Goal: Contribute content

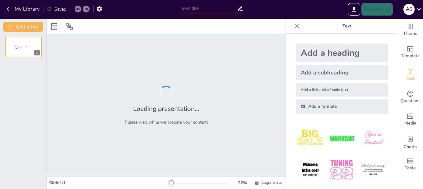
type input "[PERSON_NAME] y su Relación con la [PERSON_NAME]: Un Modelo de Fidelidad"
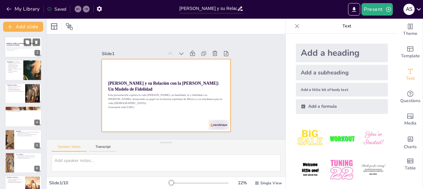
click at [18, 52] on div at bounding box center [23, 46] width 37 height 21
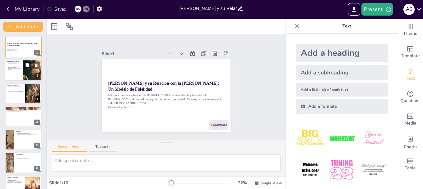
click at [15, 70] on p "Su legado sigue inspirando a generaciones." at bounding box center [15, 71] width 14 height 2
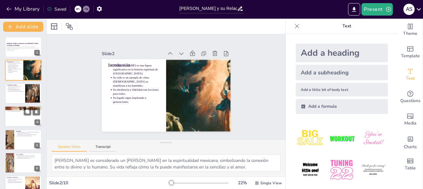
click at [20, 119] on div at bounding box center [23, 116] width 37 height 21
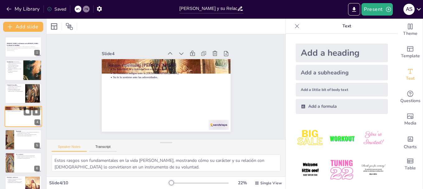
scroll to position [6, 0]
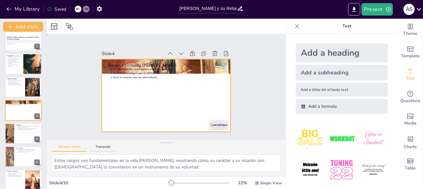
click at [115, 85] on div at bounding box center [160, 92] width 140 height 144
click at [26, 135] on div at bounding box center [23, 133] width 37 height 21
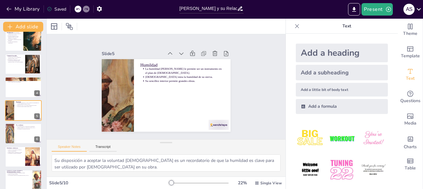
click at [22, 152] on ul "[PERSON_NAME] regresa al Tepeyac a pesar de las dificultades. Muestra su amor a…" at bounding box center [15, 151] width 16 height 5
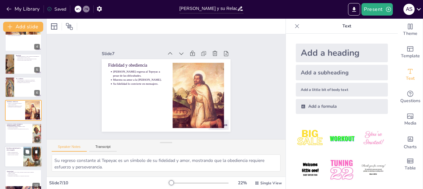
click at [20, 159] on div at bounding box center [23, 156] width 37 height 21
type textarea "[PERSON_NAME] es un ejemplo de cómo la humildad puede abrir el corazón a la vol…"
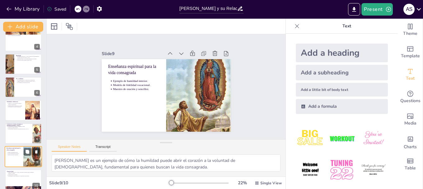
scroll to position [82, 0]
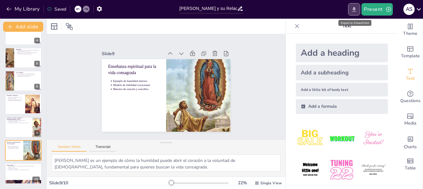
click at [355, 8] on icon "Export to PowerPoint" at bounding box center [354, 9] width 4 height 5
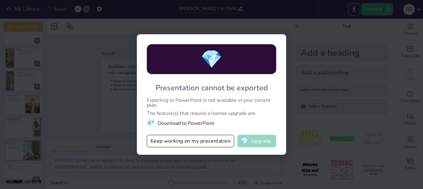
click at [259, 140] on button "💎 Upgrade" at bounding box center [256, 141] width 39 height 12
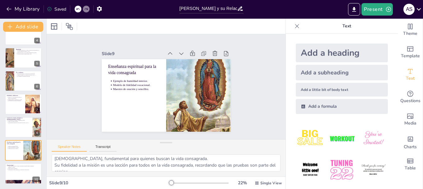
scroll to position [0, 0]
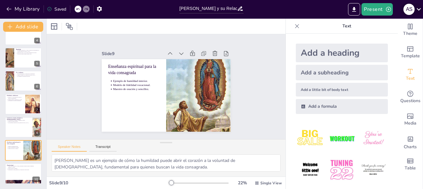
click at [418, 8] on icon at bounding box center [418, 9] width 8 height 8
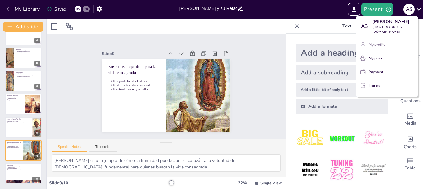
click at [376, 44] on p "My profile" at bounding box center [376, 45] width 17 height 6
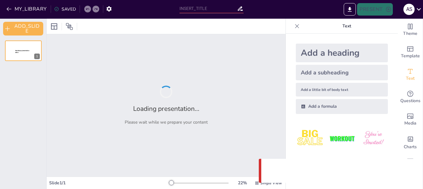
type input "[PERSON_NAME] y su Relación con la [PERSON_NAME]: Un Modelo de Fidelidad"
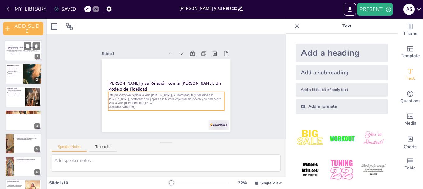
click at [23, 50] on div "Esta presentación explora la vida de Juan Diego, su humildad, fe y fidelidad a …" at bounding box center [24, 52] width 34 height 5
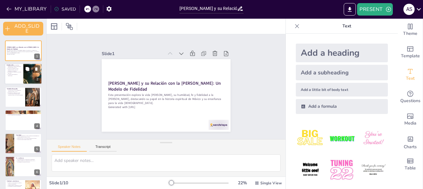
click at [15, 68] on p "Su vida es un ejemplo de cómo [DEMOGRAPHIC_DATA] se manifiesta a los humildes." at bounding box center [15, 69] width 14 height 3
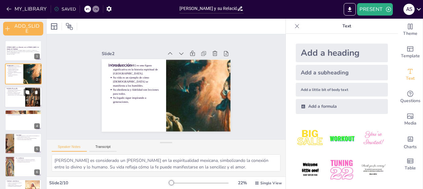
click at [11, 93] on p "Vivió una vida de profunda piedad [DEMOGRAPHIC_DATA] tras su bautismo." at bounding box center [16, 94] width 16 height 2
type textarea "Su origen humilde lo convierte en un símbolo de la fe indígena y de la integrac…"
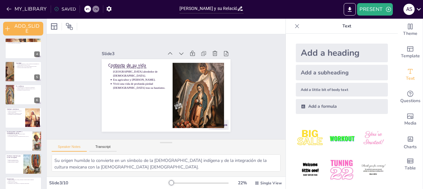
scroll to position [85, 0]
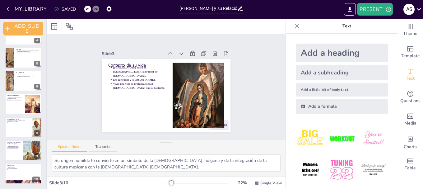
click at [184, 182] on div at bounding box center [199, 182] width 60 height 5
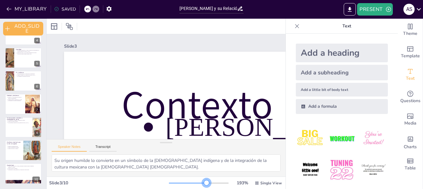
click at [202, 182] on div at bounding box center [199, 182] width 60 height 5
click at [225, 180] on div at bounding box center [200, 182] width 62 height 5
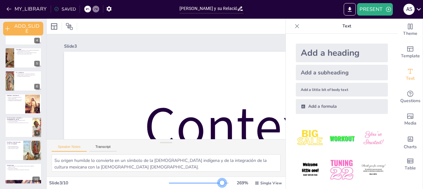
click at [218, 180] on div at bounding box center [199, 182] width 60 height 5
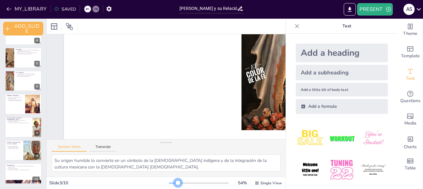
scroll to position [99, 0]
drag, startPoint x: 216, startPoint y: 182, endPoint x: 183, endPoint y: 164, distance: 38.0
click at [174, 176] on div "Slide 1 [PERSON_NAME] y su Relación con la [PERSON_NAME]: Un Modelo de Fidelida…" at bounding box center [166, 104] width 239 height 170
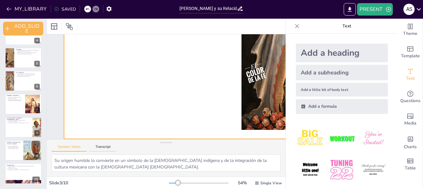
click at [186, 109] on div at bounding box center [100, 61] width 336 height 367
